Goal: Task Accomplishment & Management: Complete application form

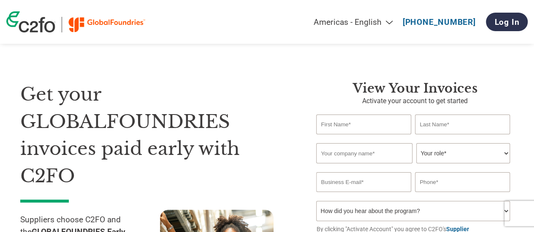
click at [366, 129] on input "text" at bounding box center [363, 125] width 94 height 20
type input "--"
click at [444, 132] on input "text" at bounding box center [462, 125] width 94 height 20
type input "--"
click at [422, 154] on select "Your role* CFO Controller Credit Manager Finance Director Treasurer CEO Preside…" at bounding box center [462, 153] width 93 height 20
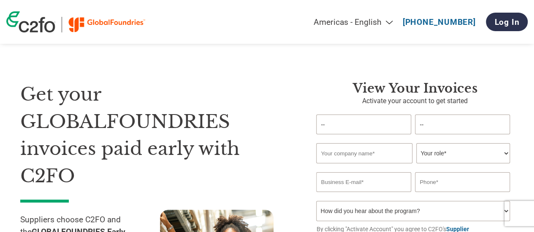
select select "ACCOUNTS_RECEIVABLE"
click at [416, 144] on select "Your role* CFO Controller Credit Manager Finance Director Treasurer CEO Preside…" at bounding box center [462, 153] width 93 height 20
click at [391, 176] on input "email" at bounding box center [363, 183] width 94 height 20
paste input "[EMAIL_ADDRESS][DOMAIN_NAME]"
type input "[EMAIL_ADDRESS][DOMAIN_NAME]"
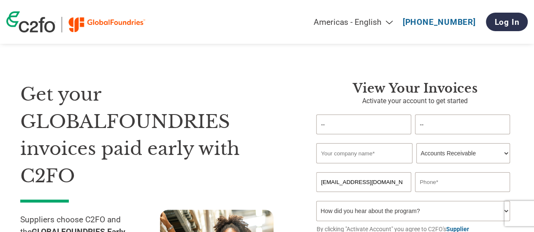
click at [419, 186] on input "text" at bounding box center [462, 183] width 94 height 20
type input "--"
click at [384, 164] on input "text" at bounding box center [364, 153] width 96 height 20
paste input "Equiniti Trust Company LLC"
click at [384, 164] on input "Equiniti Trust Company LLC" at bounding box center [364, 153] width 96 height 20
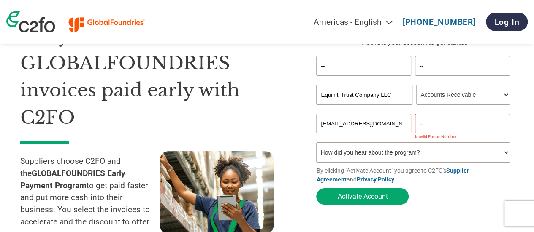
scroll to position [59, 0]
type input "Equiniti Trust Company LLC"
click at [386, 149] on select "How did you hear about the program? Received a letter Email Social Media Online…" at bounding box center [412, 152] width 193 height 20
select select "Other"
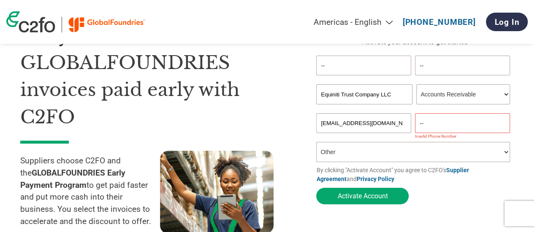
click at [316, 144] on select "How did you hear about the program? Received a letter Email Social Media Online…" at bounding box center [412, 152] width 193 height 20
click at [373, 193] on button "Activate Account" at bounding box center [362, 196] width 92 height 16
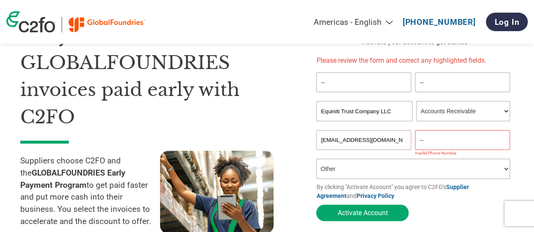
click at [427, 140] on input "--" at bounding box center [462, 140] width 94 height 20
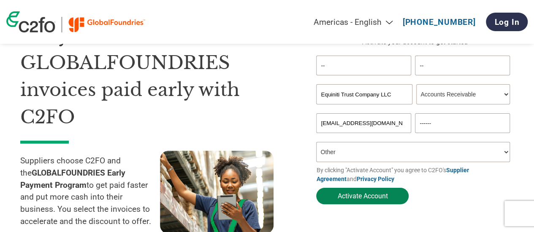
type input "------"
click at [391, 199] on button "Activate Account" at bounding box center [362, 196] width 92 height 16
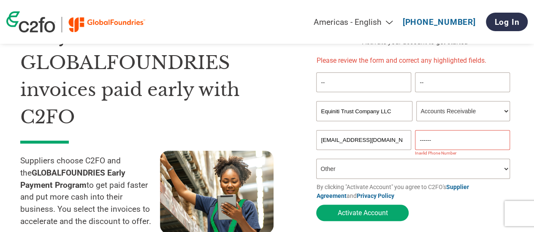
drag, startPoint x: 433, startPoint y: 147, endPoint x: 395, endPoint y: 156, distance: 39.2
click at [395, 156] on form "-- -- Invalid first name or first name is too long Invalid last name or last na…" at bounding box center [414, 149] width 197 height 153
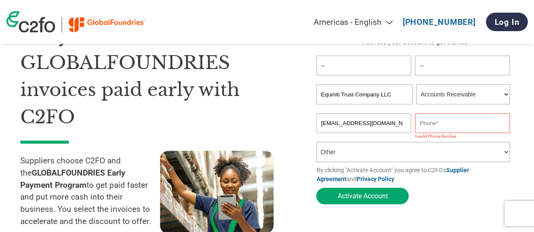
paste input "[PHONE_NUMBER]"
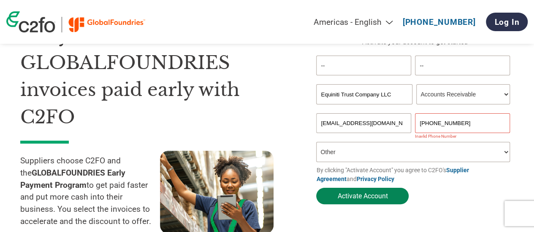
type input "[PHONE_NUMBER]"
click at [361, 204] on button "Activate Account" at bounding box center [362, 196] width 92 height 16
